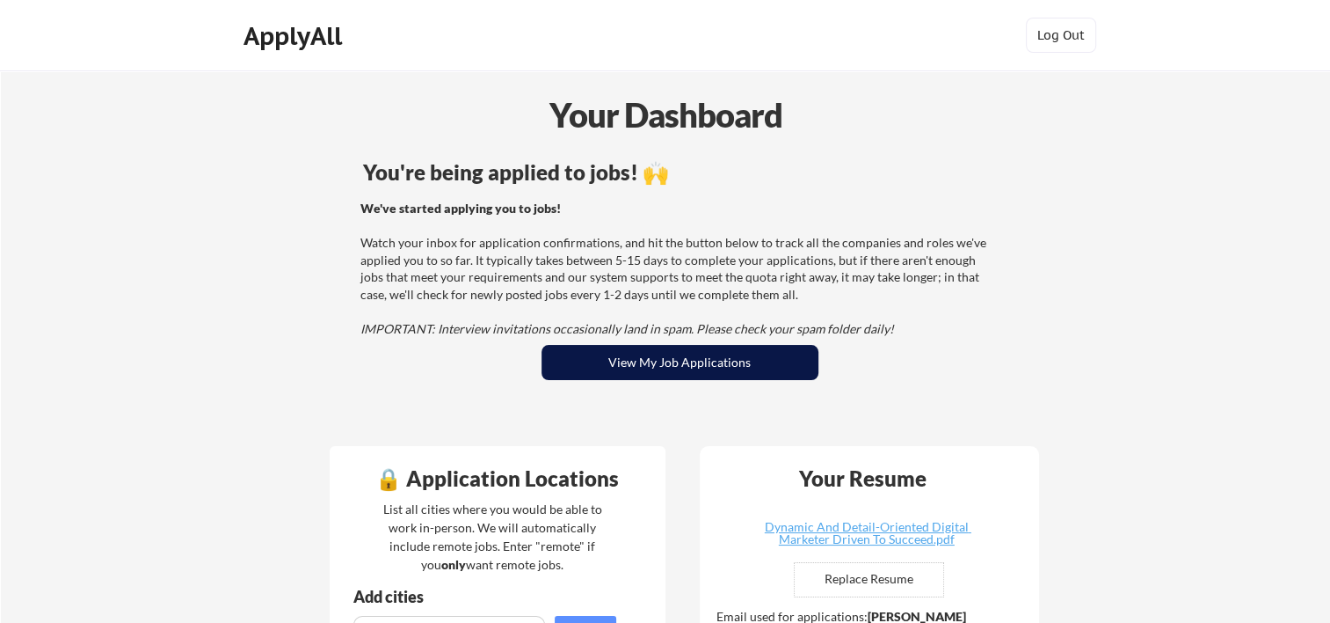
click at [765, 365] on button "View My Job Applications" at bounding box center [680, 362] width 277 height 35
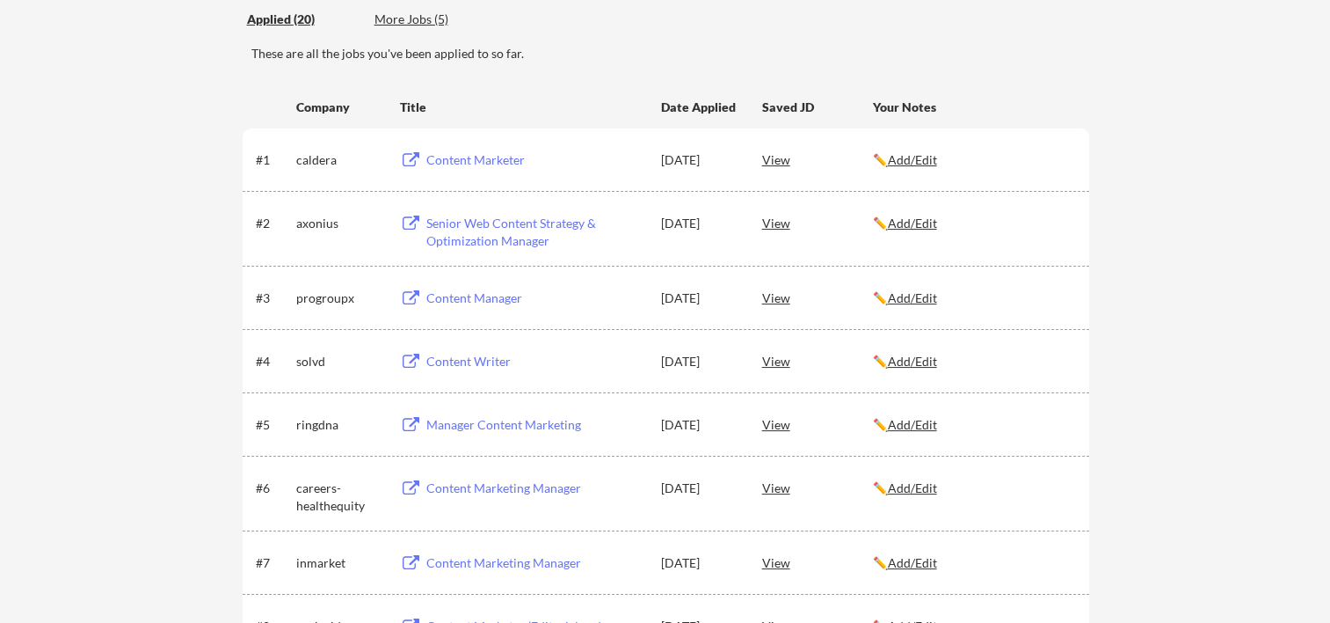
scroll to position [234, 0]
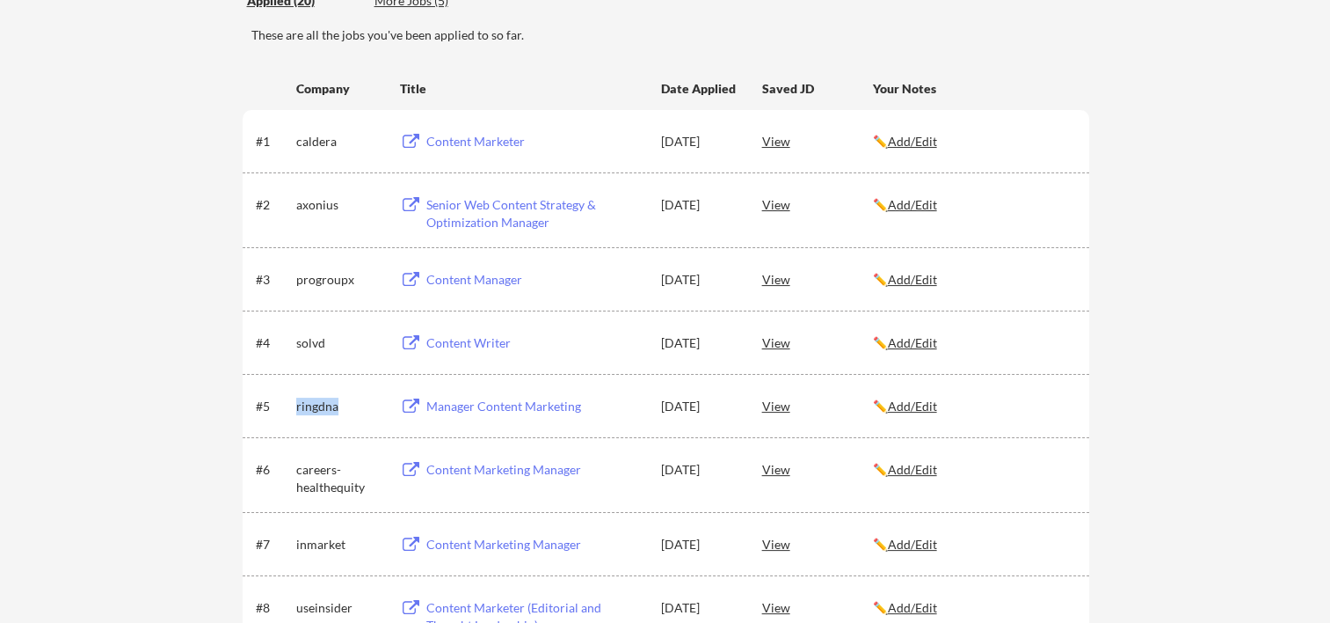
drag, startPoint x: 345, startPoint y: 404, endPoint x: 295, endPoint y: 402, distance: 49.3
click at [296, 402] on div "ringdna" at bounding box center [340, 406] width 88 height 18
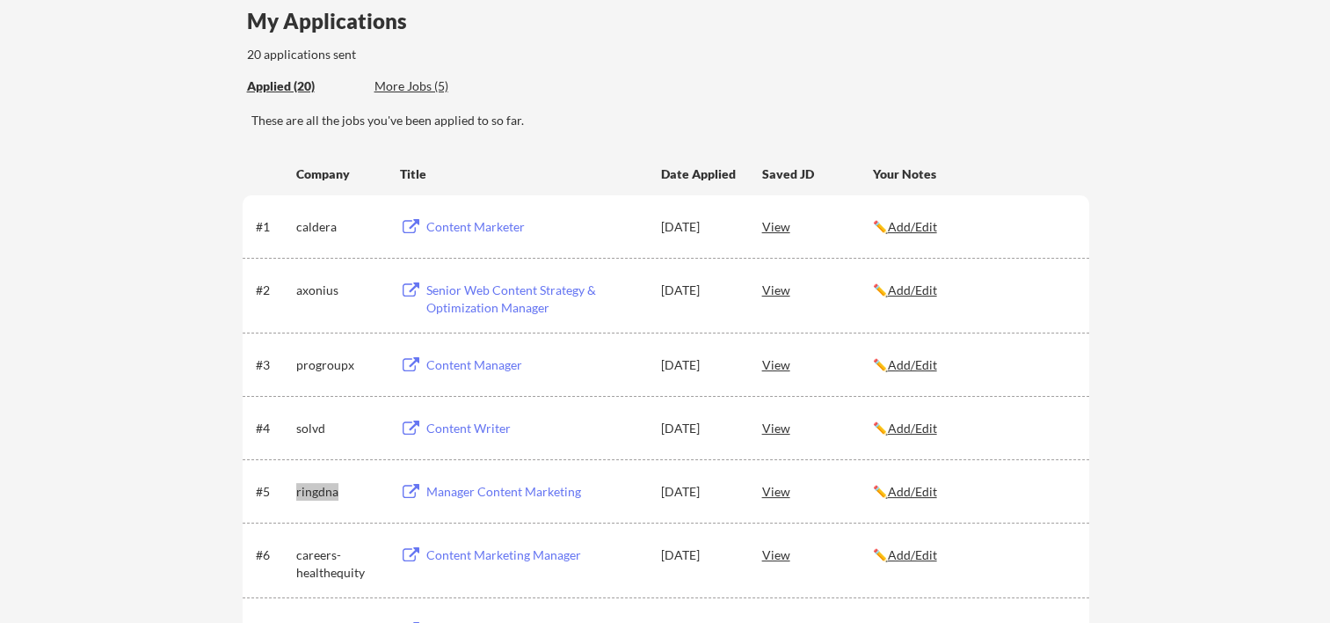
scroll to position [117, 0]
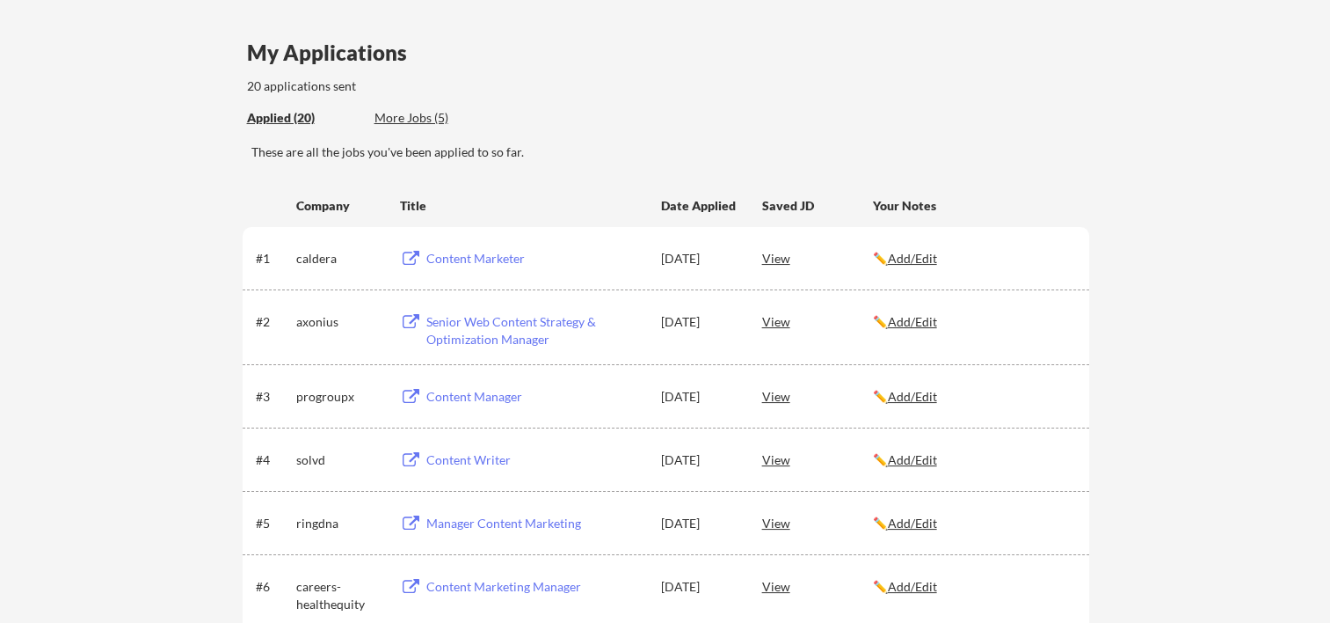
click at [485, 257] on div "Content Marketer" at bounding box center [535, 259] width 218 height 18
click at [499, 322] on div "Senior Web Content Strategy & Optimization Manager" at bounding box center [535, 330] width 218 height 34
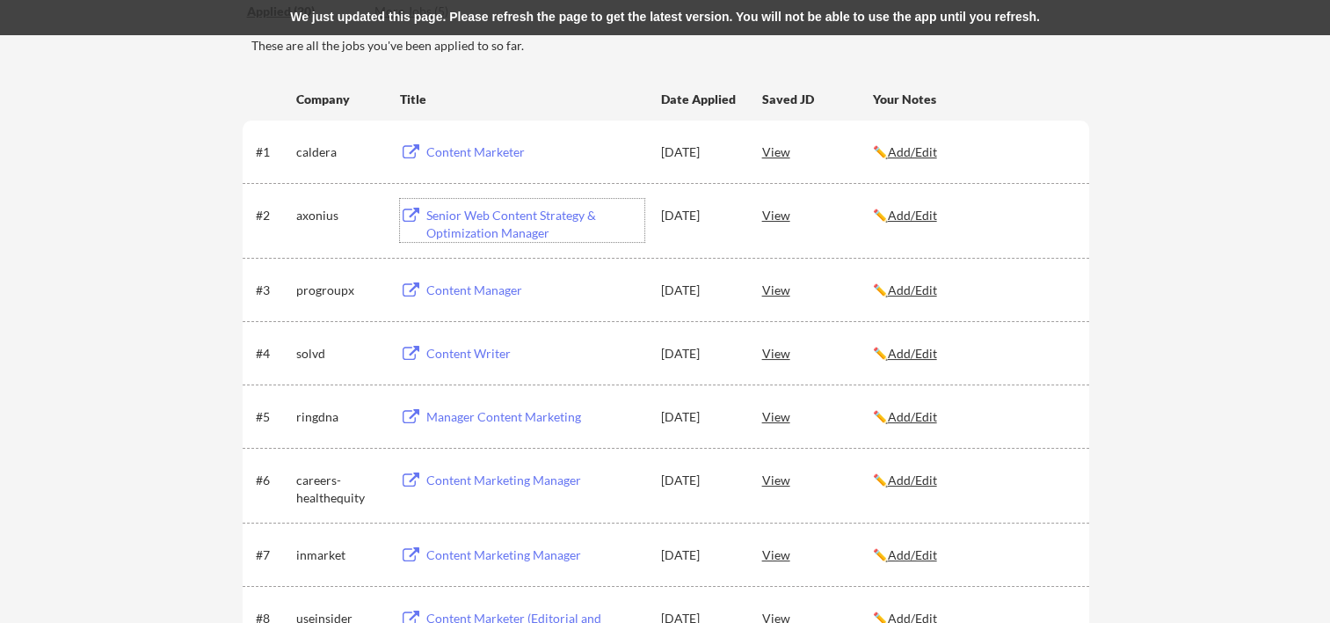
scroll to position [352, 0]
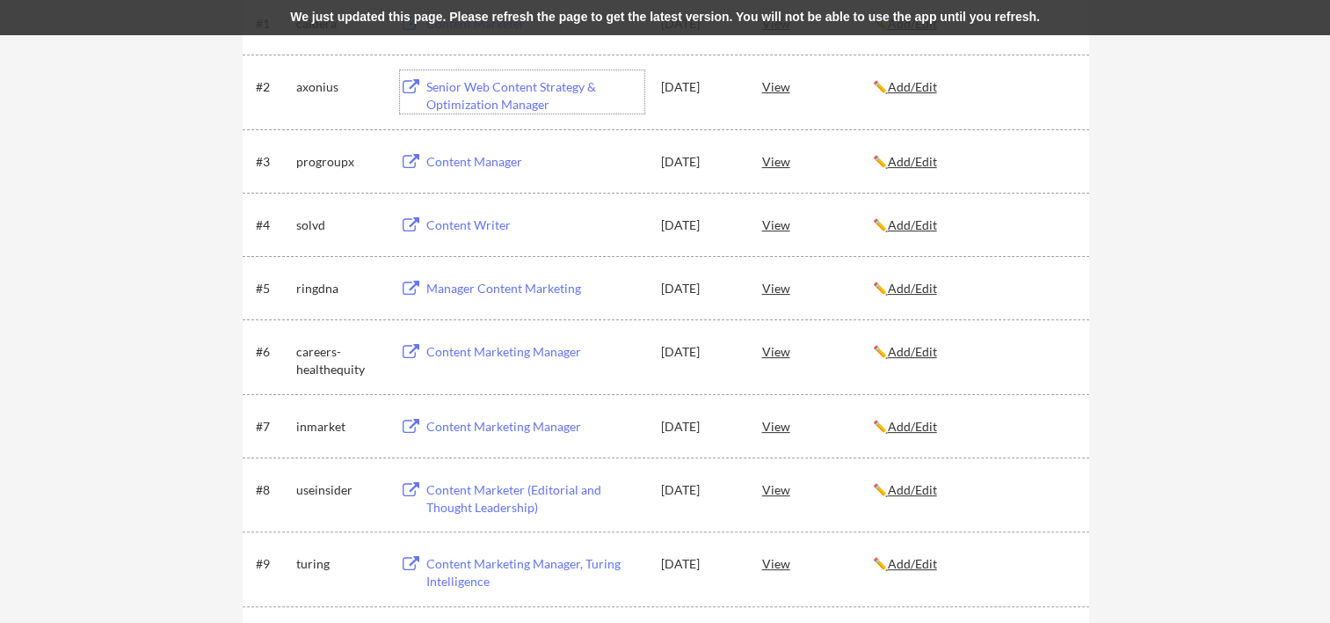
click at [456, 157] on div "Content Manager" at bounding box center [535, 162] width 218 height 18
click at [456, 222] on div "Content Writer" at bounding box center [535, 225] width 218 height 18
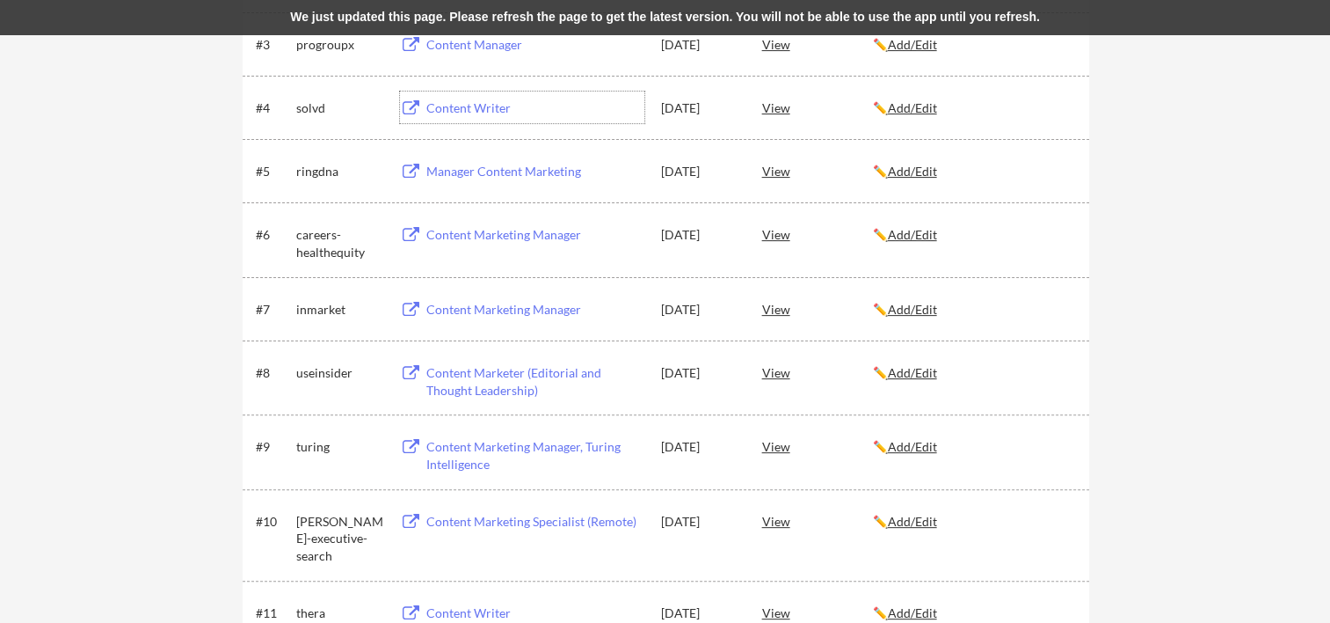
click at [475, 163] on div "Manager Content Marketing" at bounding box center [535, 172] width 218 height 18
click at [473, 236] on div "Content Marketing Manager" at bounding box center [535, 235] width 218 height 18
click at [502, 314] on div "Content Marketing Manager" at bounding box center [535, 310] width 218 height 18
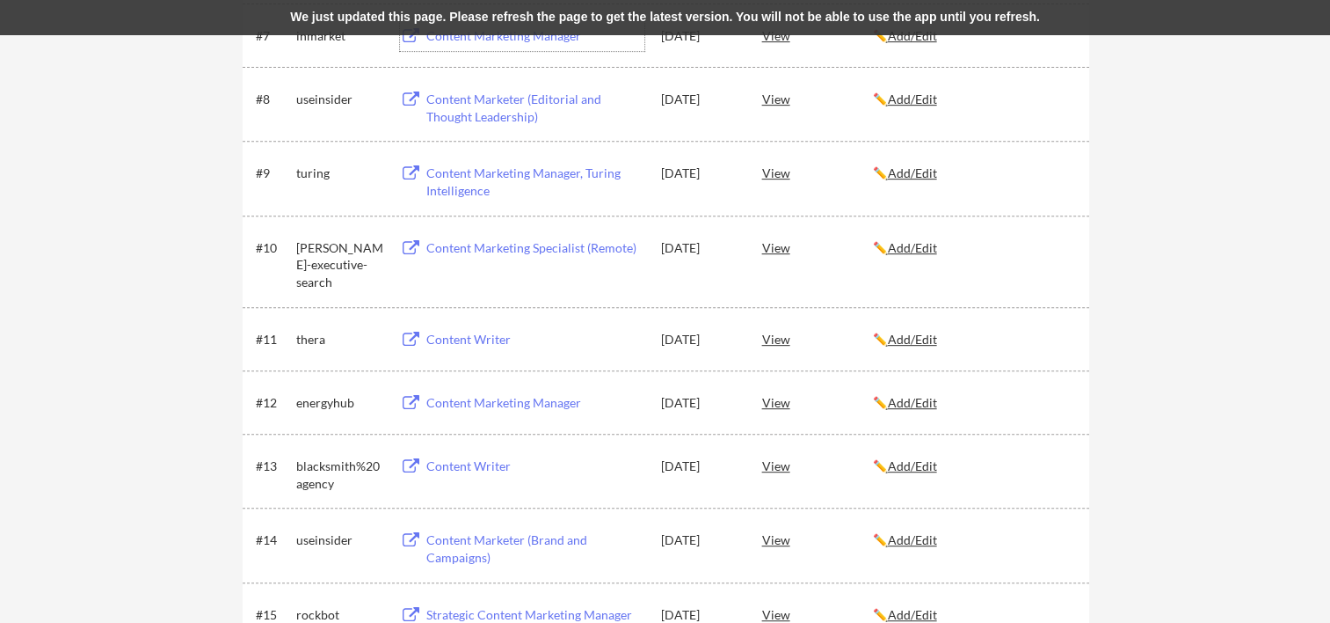
scroll to position [753, 0]
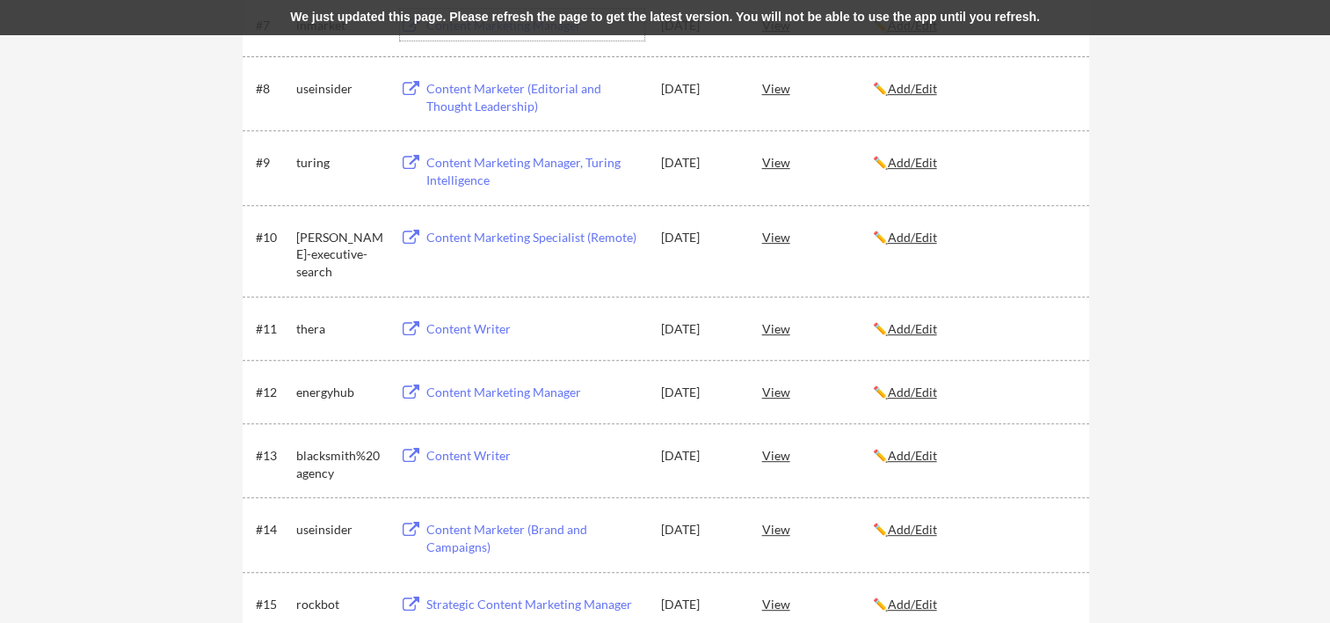
click at [478, 80] on div "Content Marketer (Editorial and Thought Leadership)" at bounding box center [535, 97] width 218 height 34
click at [515, 170] on div "Content Marketing Manager, Turing Intelligence" at bounding box center [535, 171] width 218 height 34
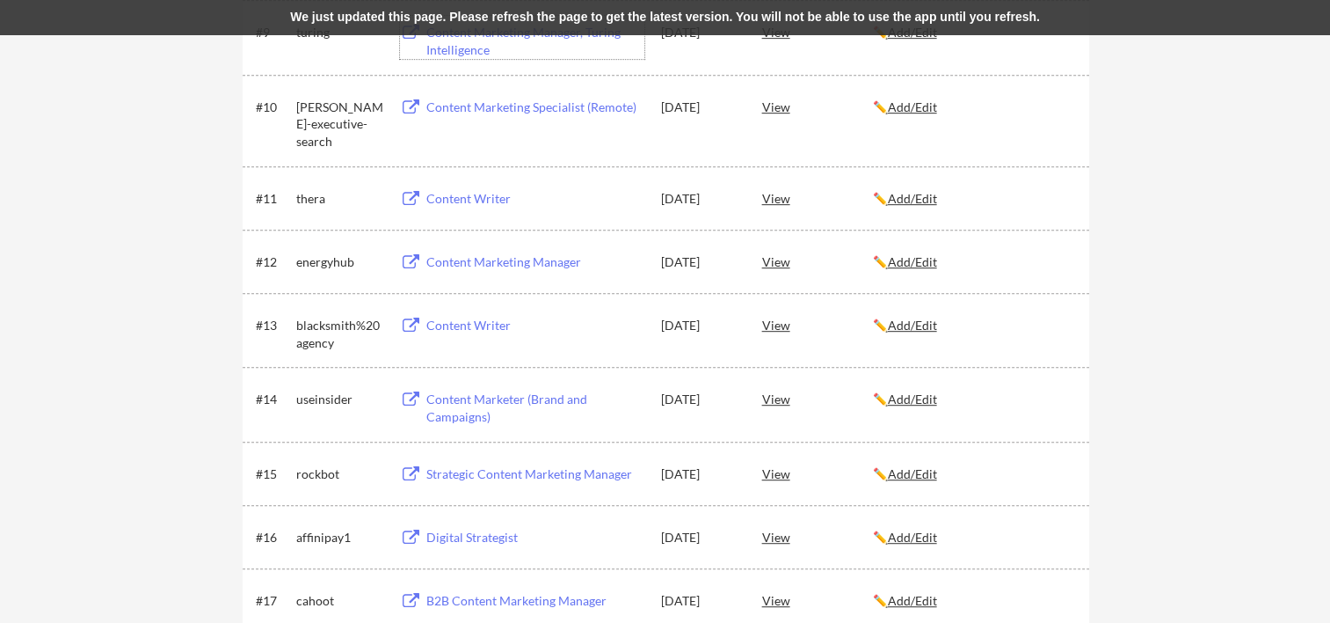
scroll to position [900, 0]
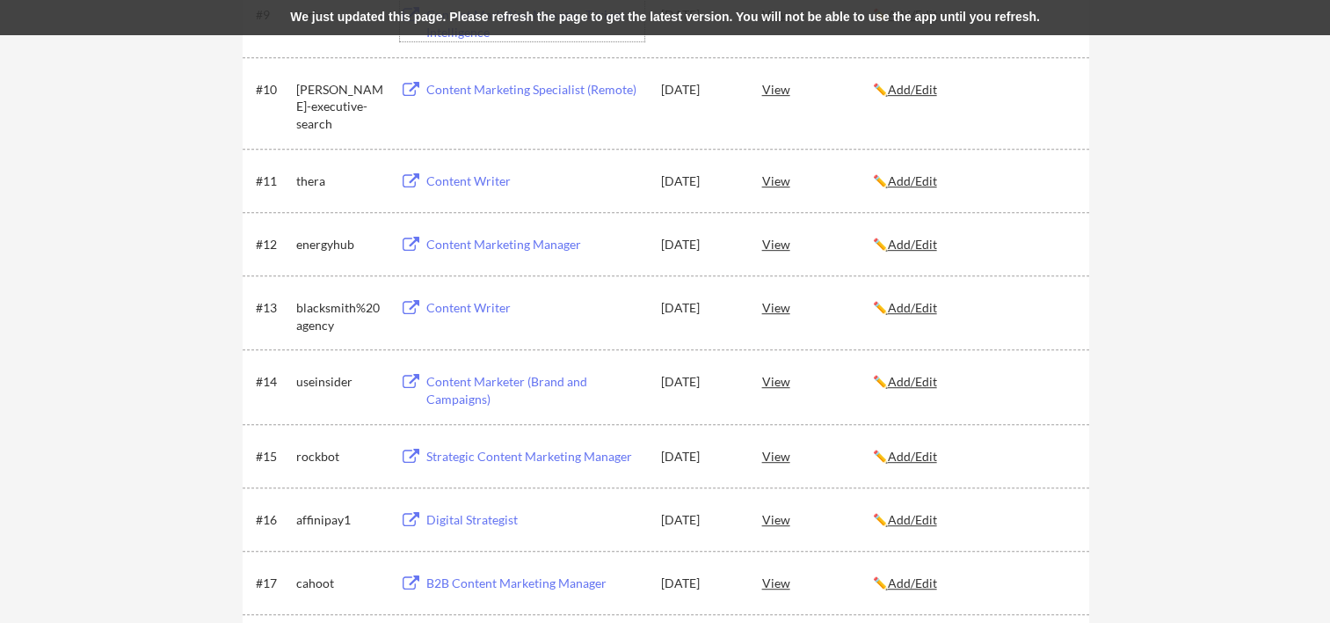
click at [479, 81] on div "Content Marketing Specialist (Remote)" at bounding box center [535, 90] width 218 height 18
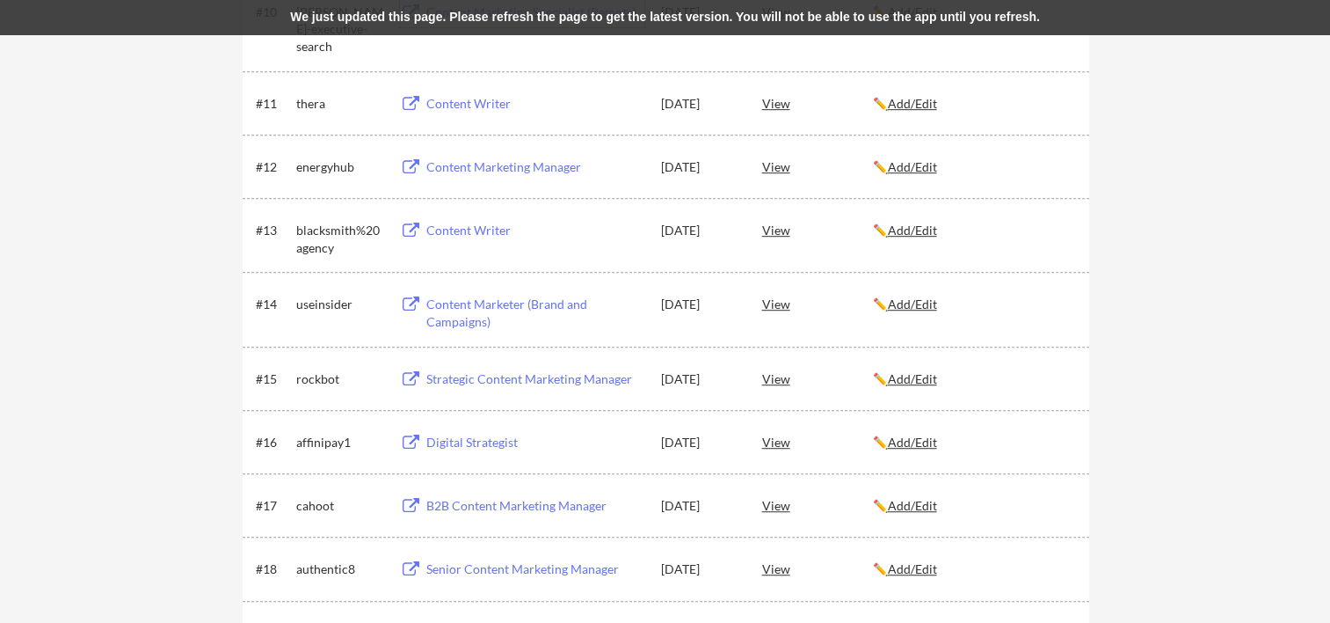
scroll to position [992, 0]
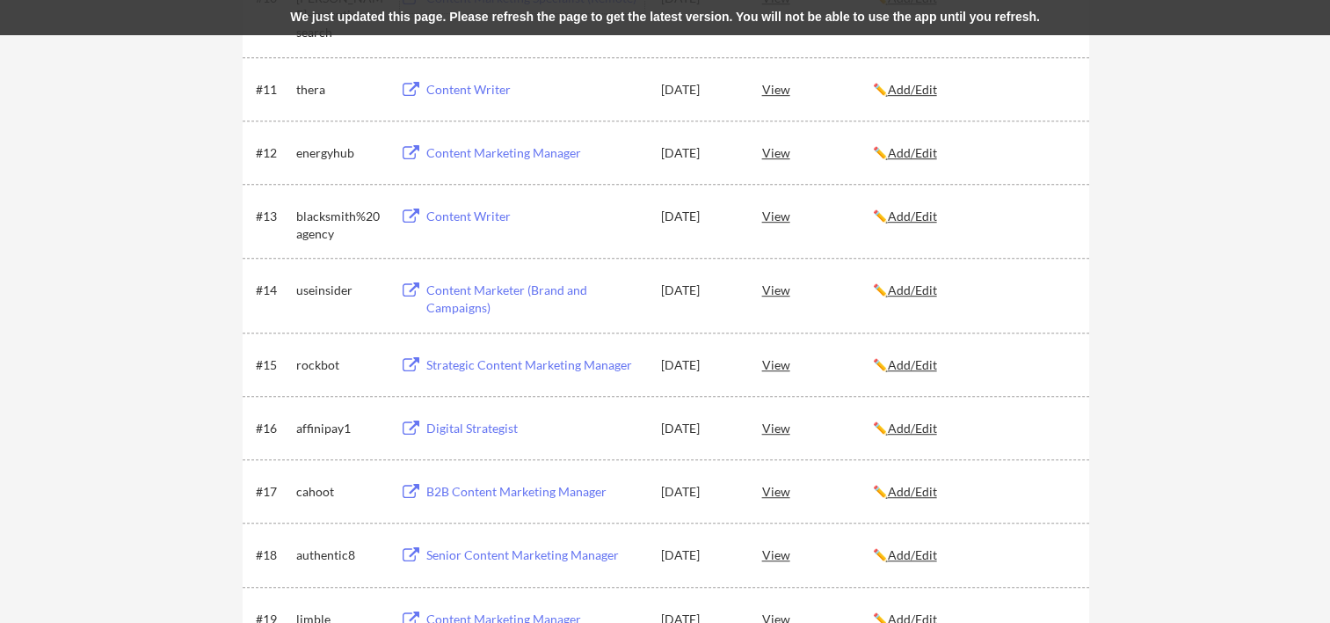
click at [480, 95] on div "Content Writer" at bounding box center [535, 90] width 218 height 18
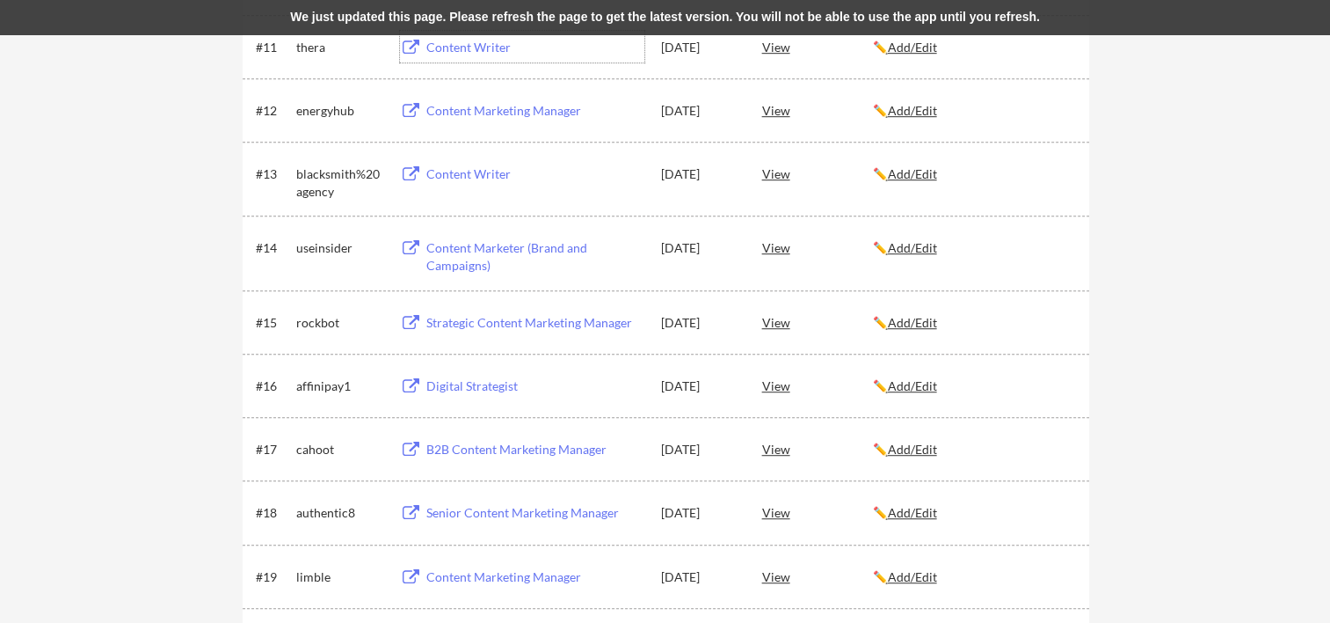
scroll to position [1066, 0]
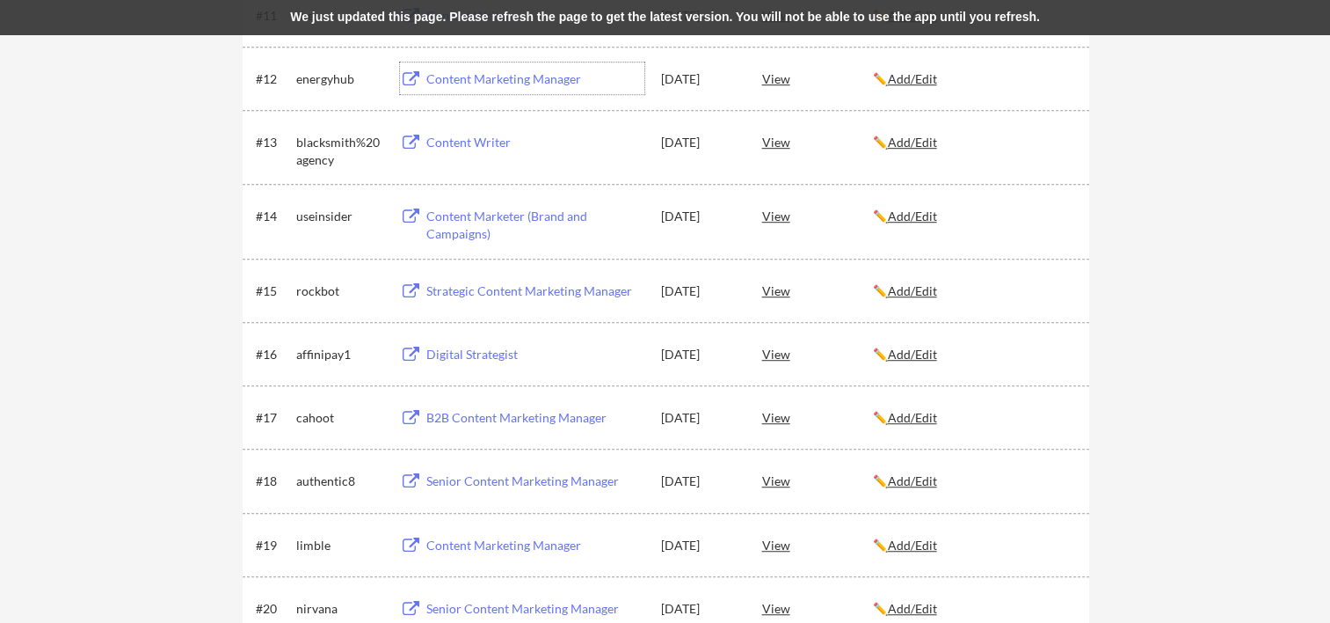
click at [480, 70] on div "Content Marketing Manager" at bounding box center [535, 79] width 218 height 18
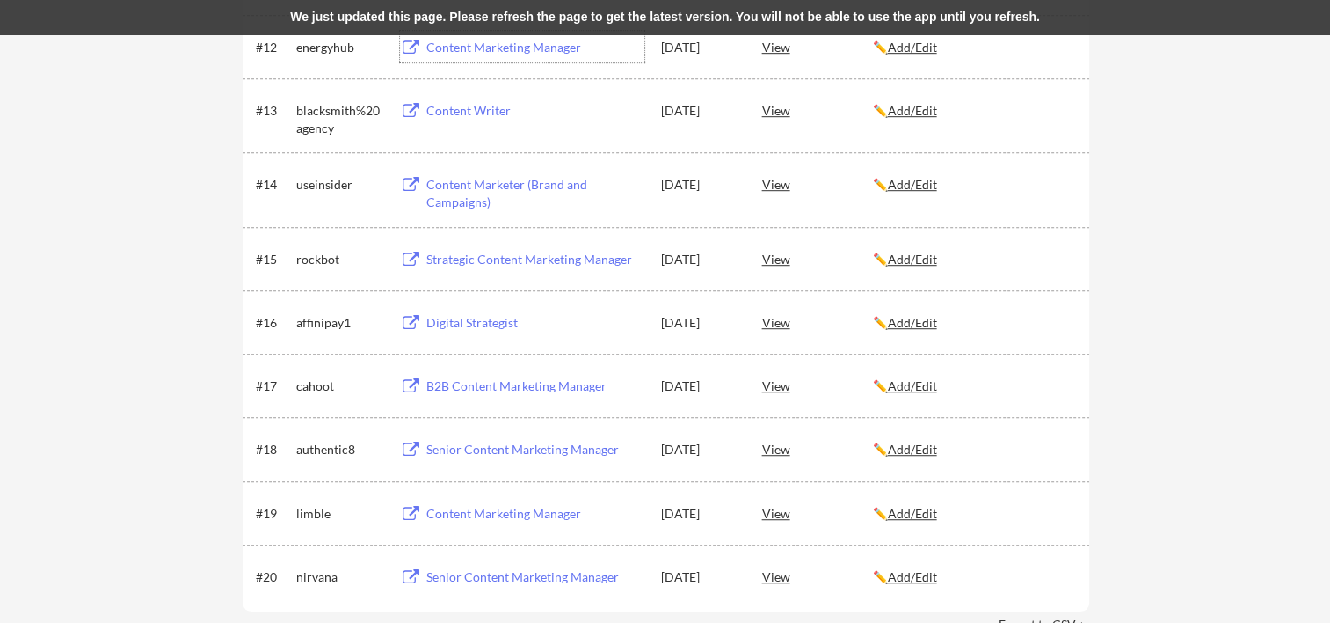
scroll to position [1143, 0]
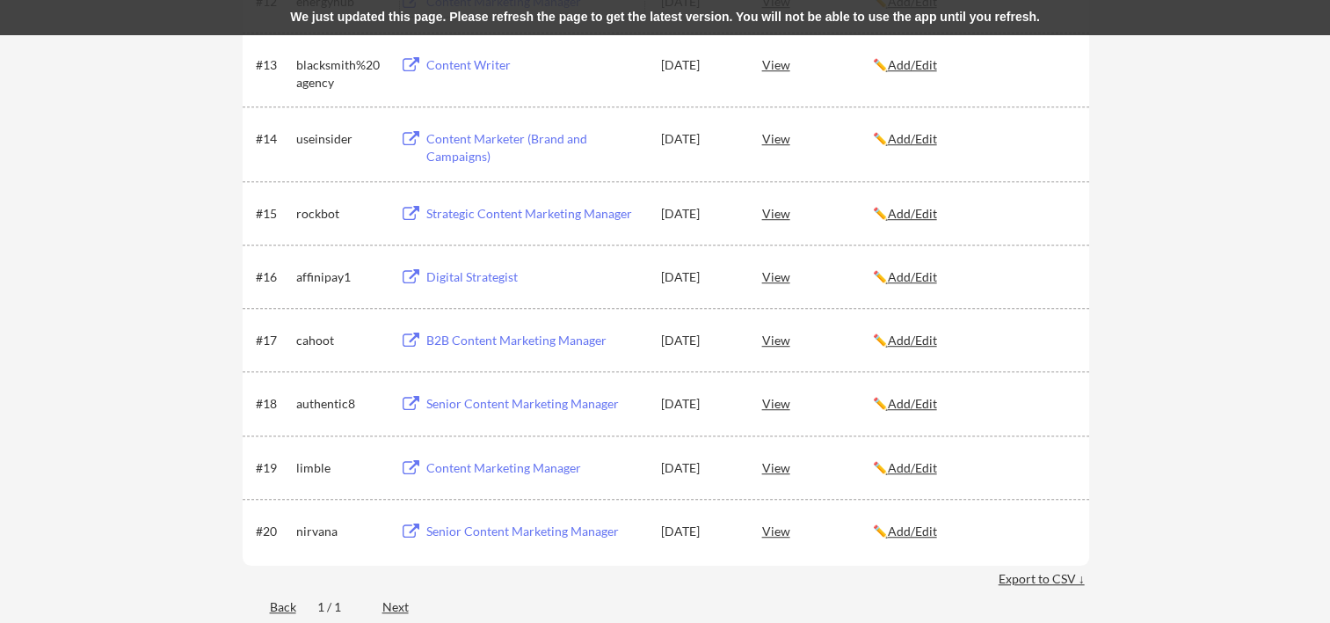
click at [447, 60] on div "Content Writer" at bounding box center [535, 65] width 218 height 18
click at [474, 151] on div "Content Marketer (Brand and Campaigns)" at bounding box center [535, 147] width 218 height 34
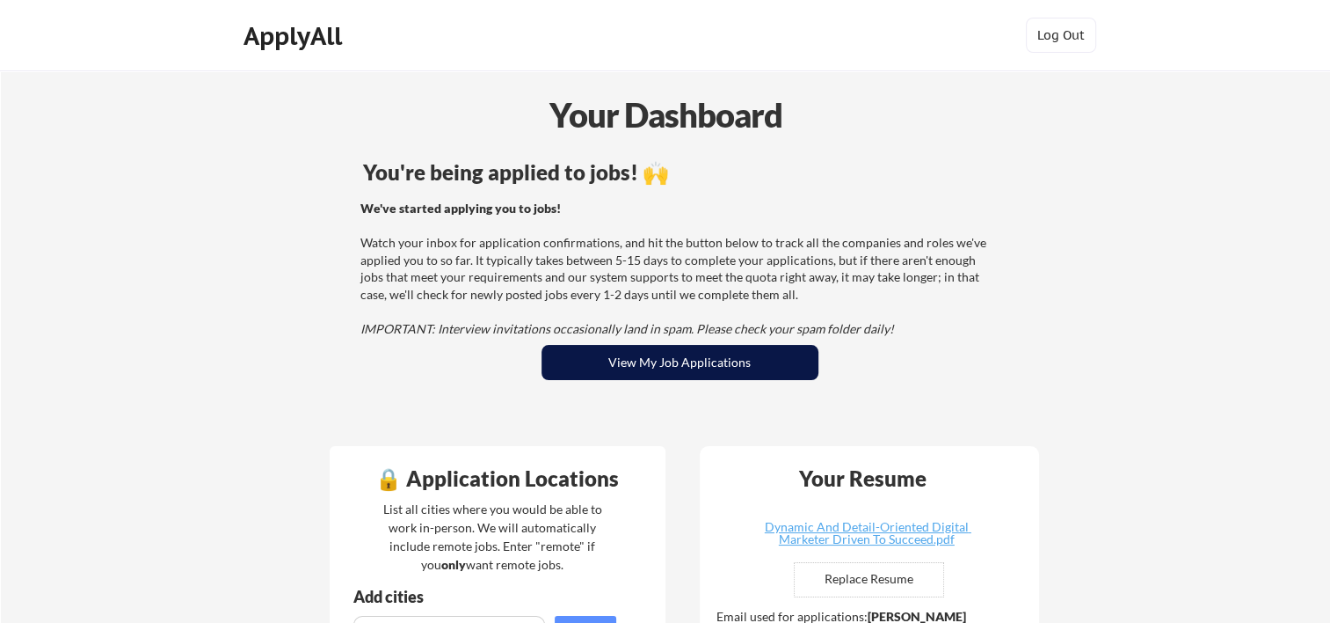
click at [715, 362] on button "View My Job Applications" at bounding box center [680, 362] width 277 height 35
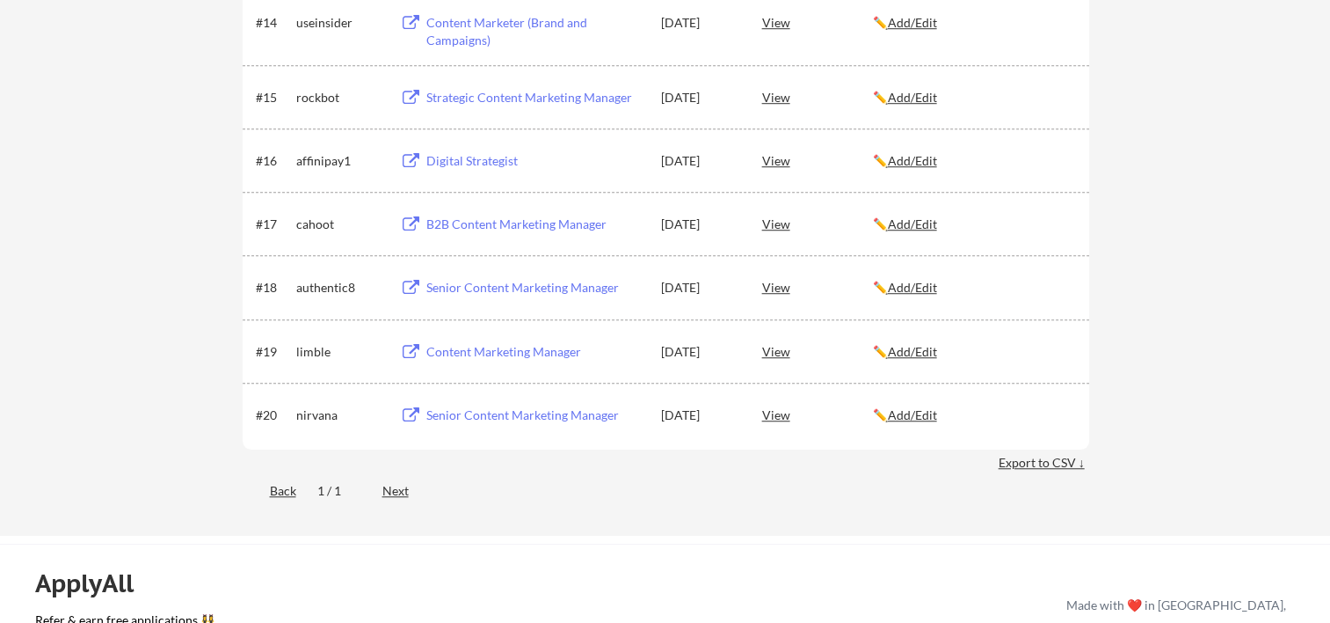
scroll to position [1289, 0]
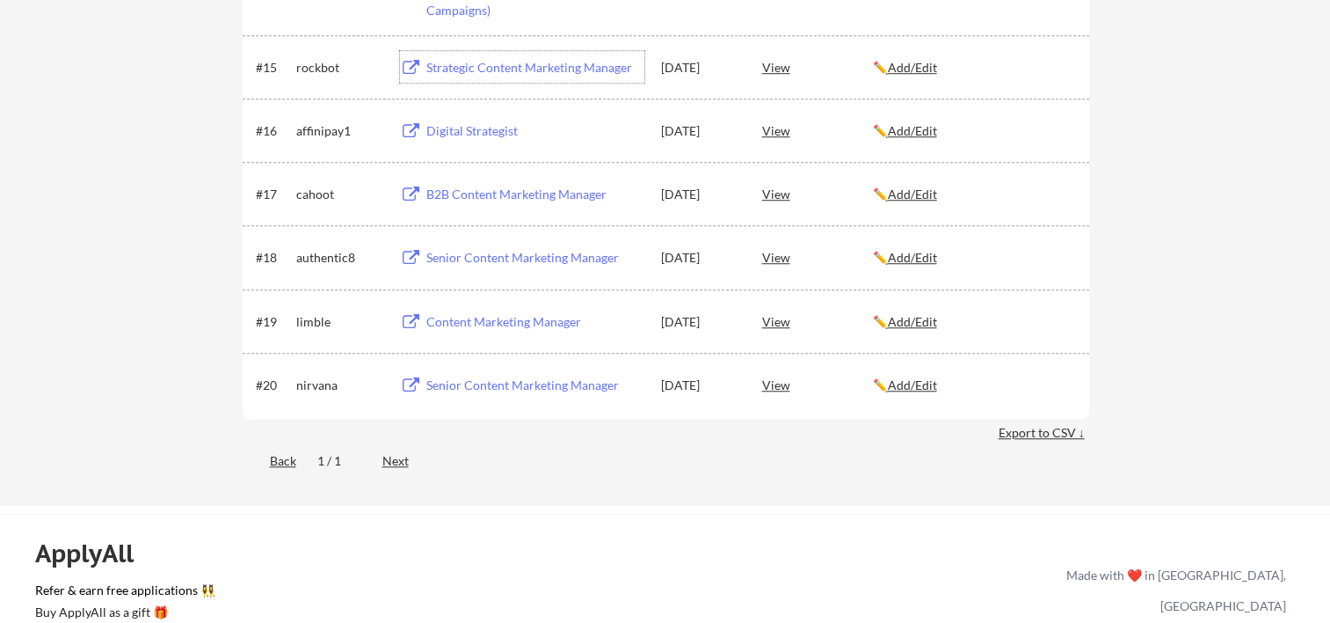
click at [468, 63] on div "Strategic Content Marketing Manager" at bounding box center [535, 68] width 218 height 18
click at [470, 130] on div "Digital Strategist" at bounding box center [535, 131] width 218 height 18
click at [492, 186] on div "B2B Content Marketing Manager" at bounding box center [535, 195] width 218 height 18
click at [488, 255] on div "Senior Content Marketing Manager" at bounding box center [535, 258] width 218 height 18
click at [463, 317] on div "Content Marketing Manager" at bounding box center [535, 322] width 218 height 18
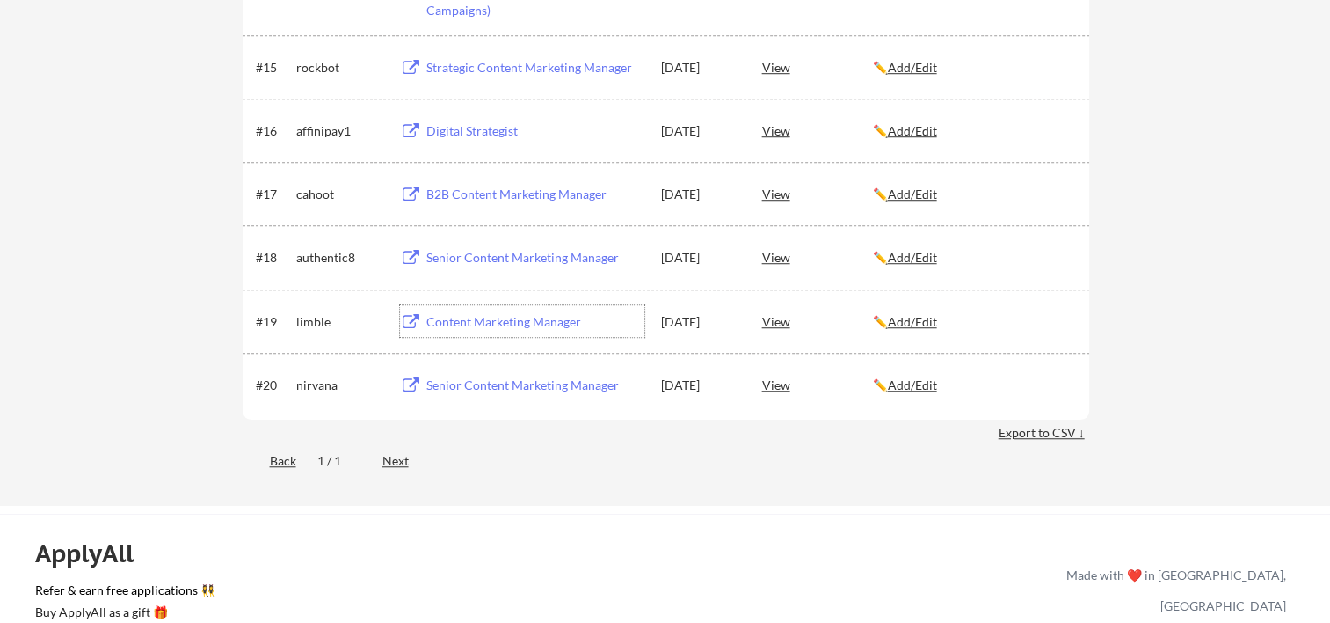
click at [468, 377] on div "Senior Content Marketing Manager" at bounding box center [535, 385] width 218 height 18
click at [781, 392] on div "View" at bounding box center [817, 384] width 111 height 32
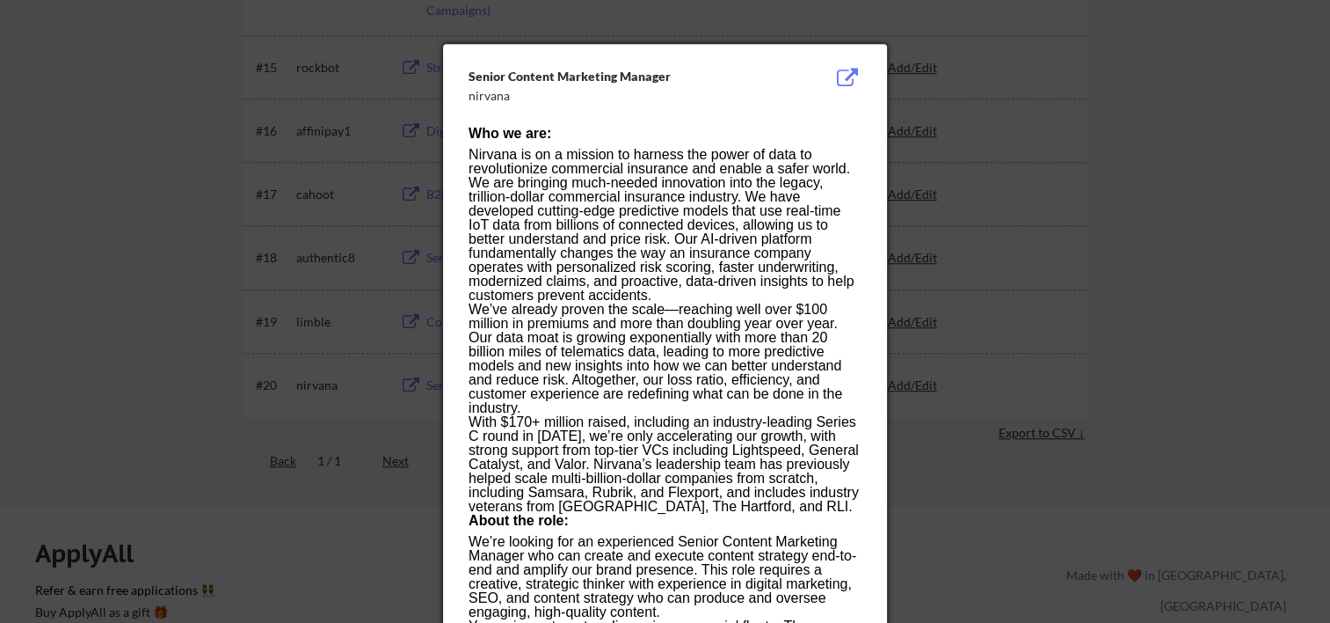
click at [1203, 216] on div at bounding box center [665, 311] width 1330 height 623
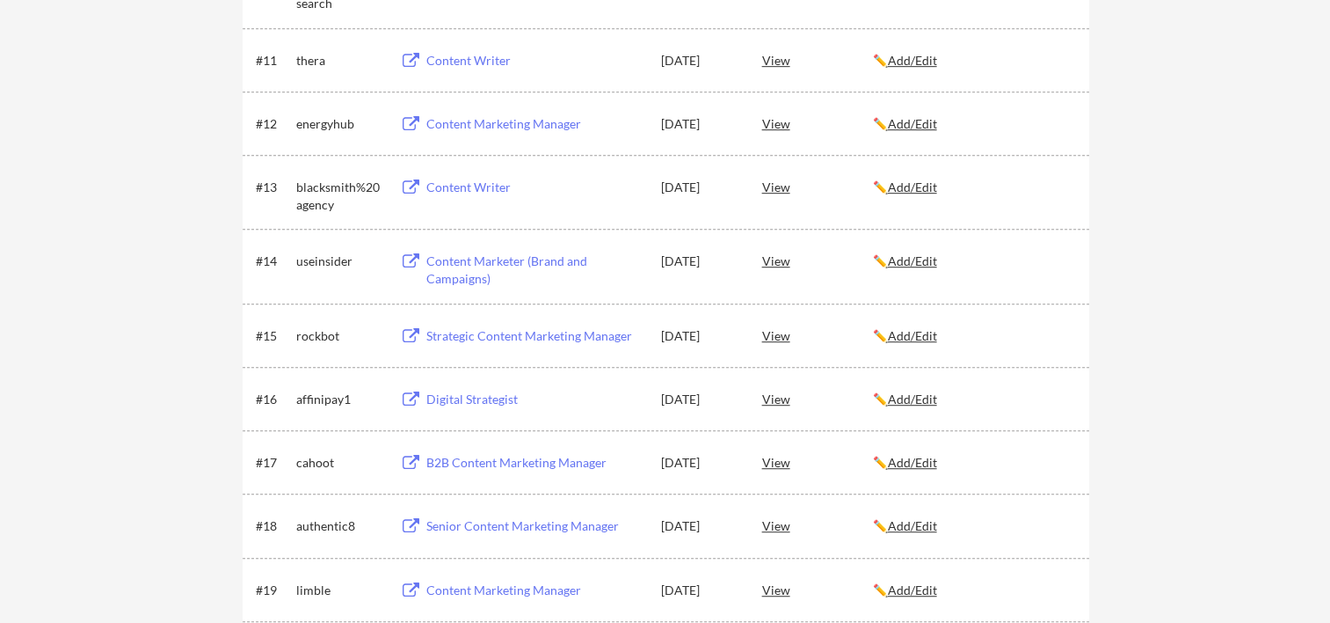
scroll to position [1055, 0]
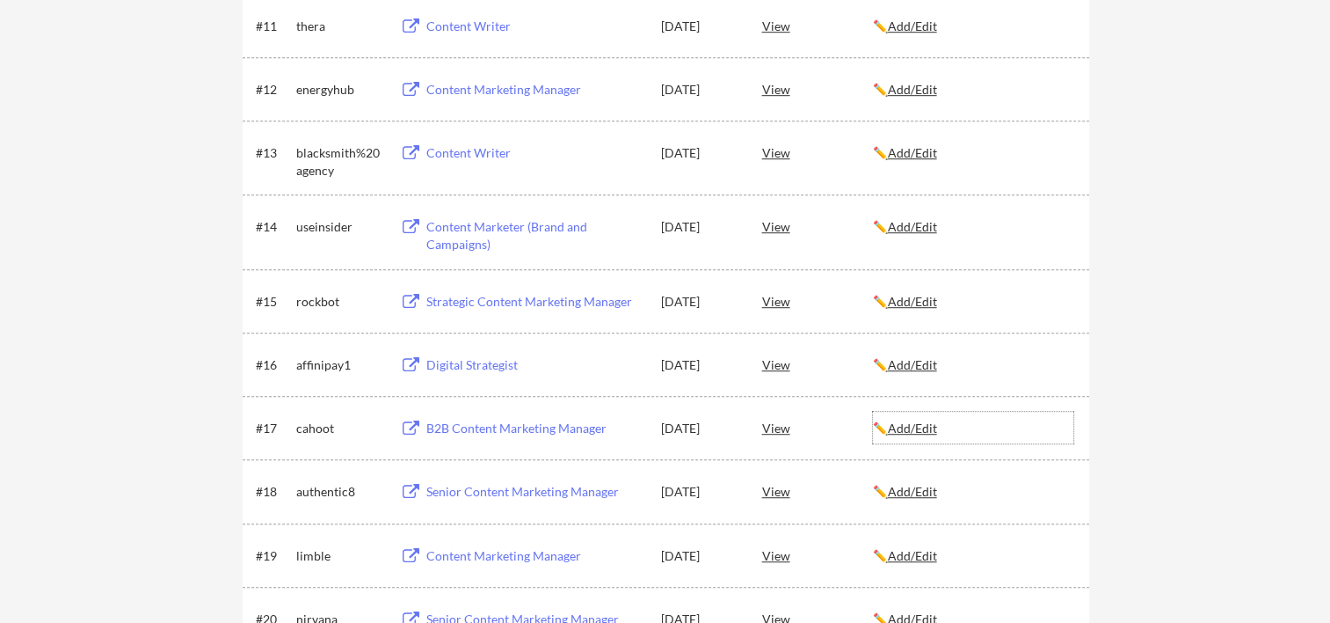
click at [928, 427] on u "Add/Edit" at bounding box center [912, 427] width 49 height 15
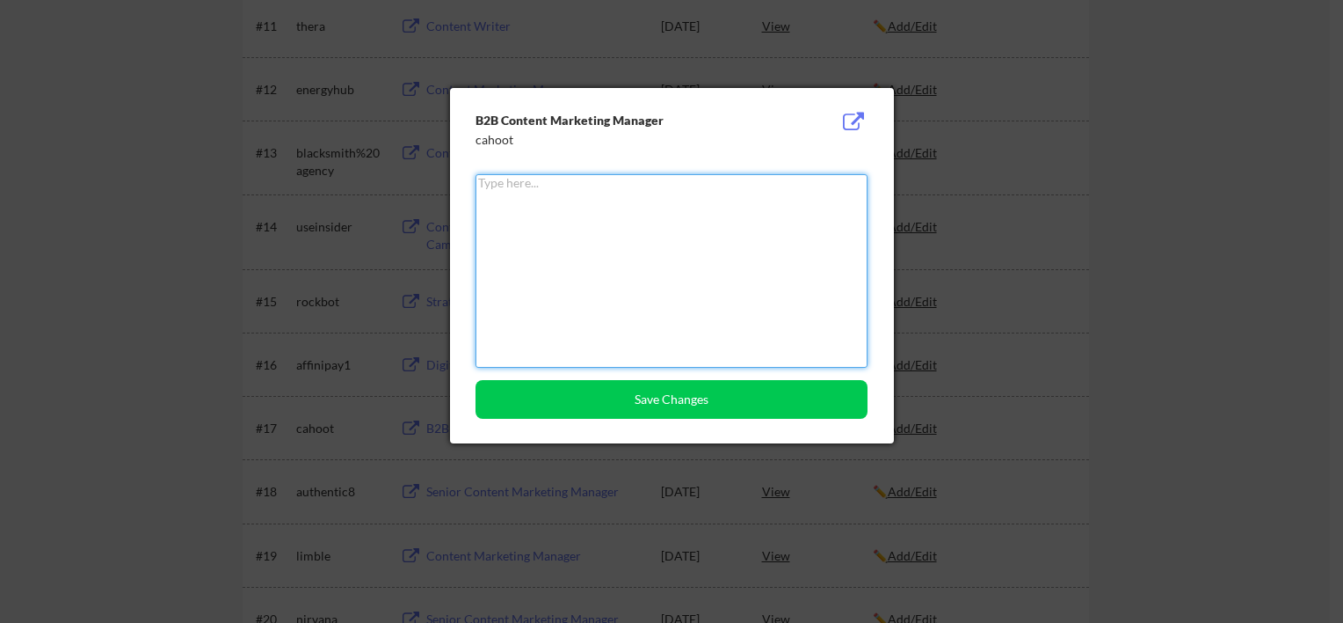
click at [1231, 309] on div at bounding box center [671, 311] width 1343 height 623
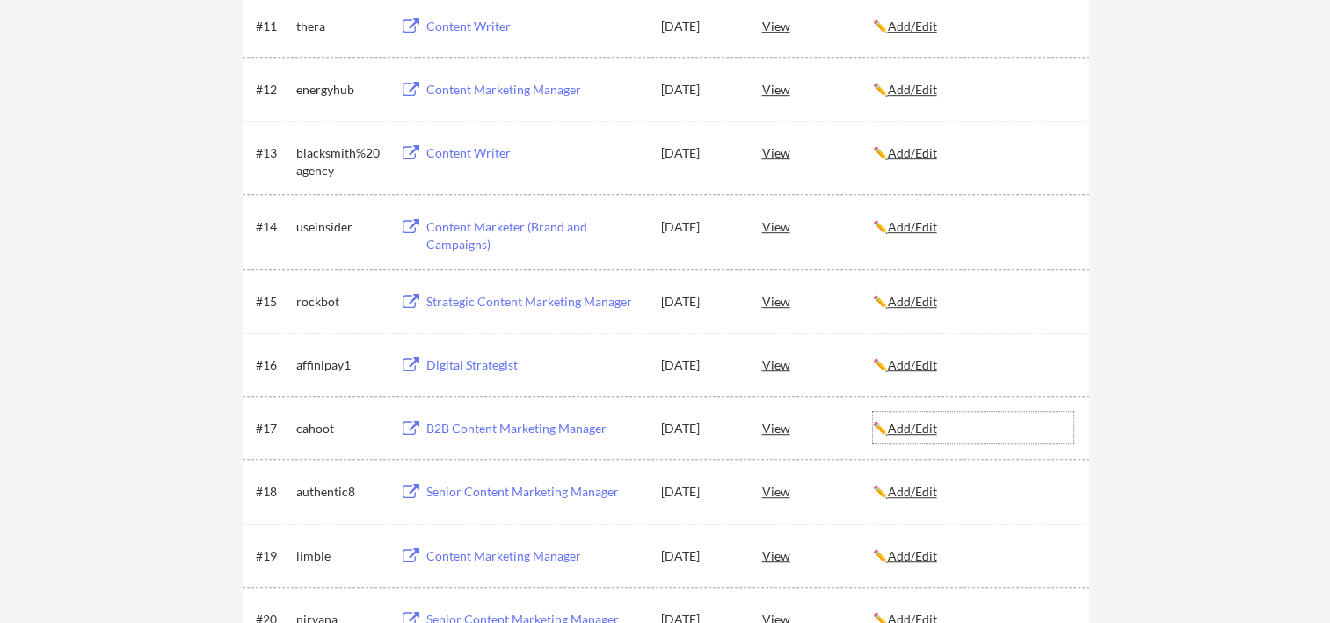
click at [909, 420] on u "Add/Edit" at bounding box center [912, 427] width 49 height 15
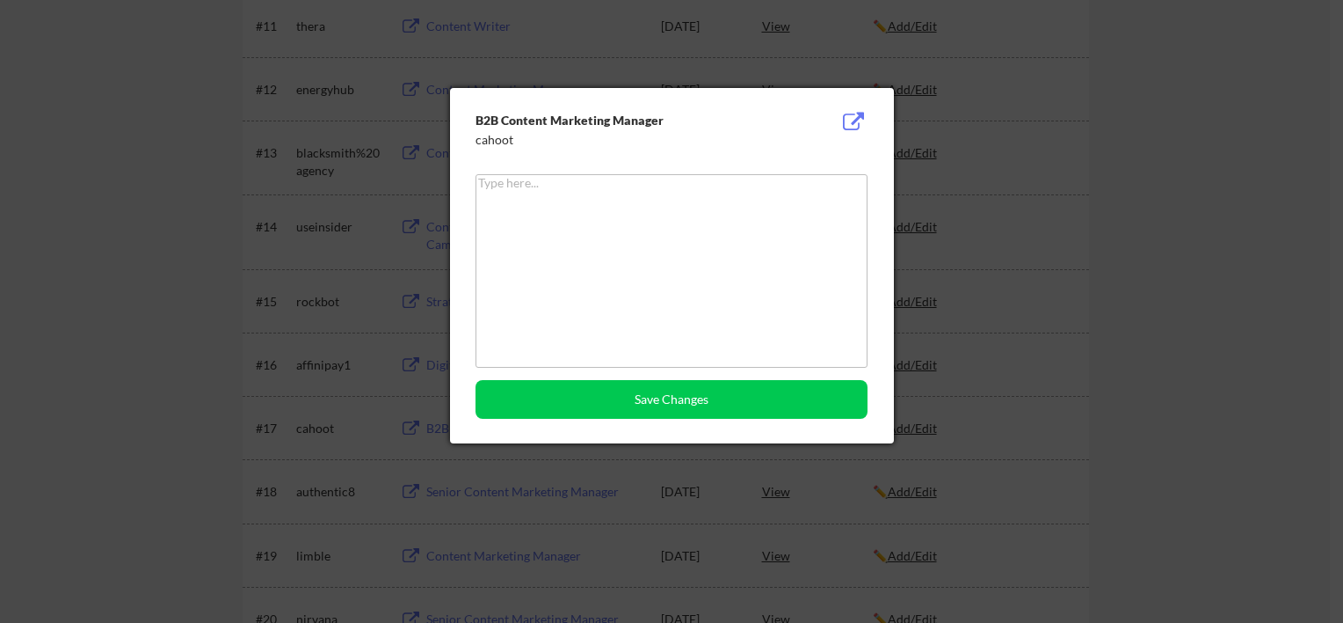
click at [850, 120] on button at bounding box center [854, 122] width 27 height 21
click at [802, 258] on textarea at bounding box center [672, 270] width 392 height 193
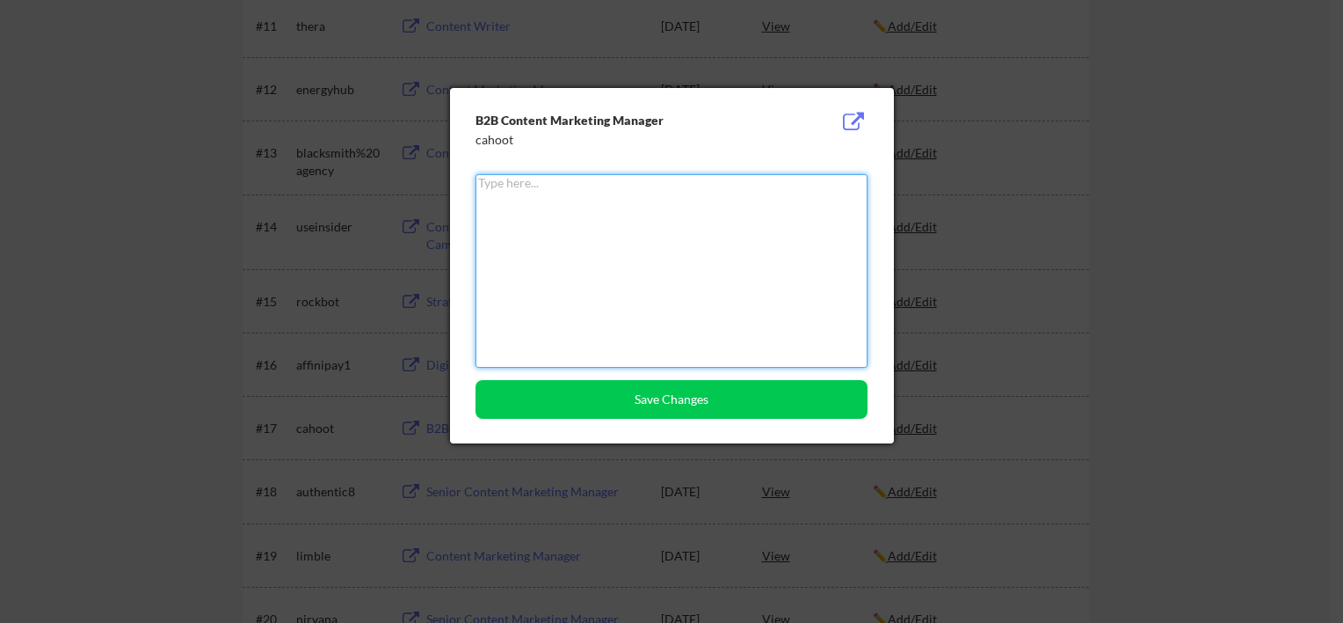
click at [1167, 417] on div at bounding box center [671, 311] width 1343 height 623
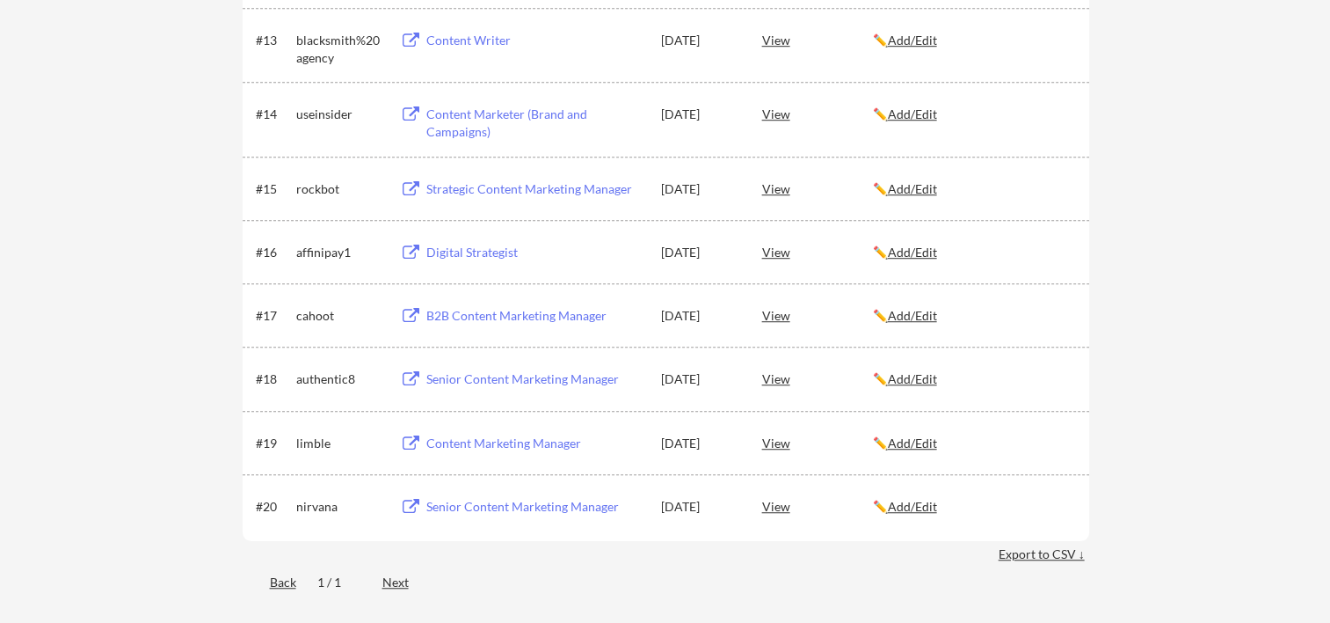
scroll to position [1289, 0]
